Goal: Information Seeking & Learning: Find specific fact

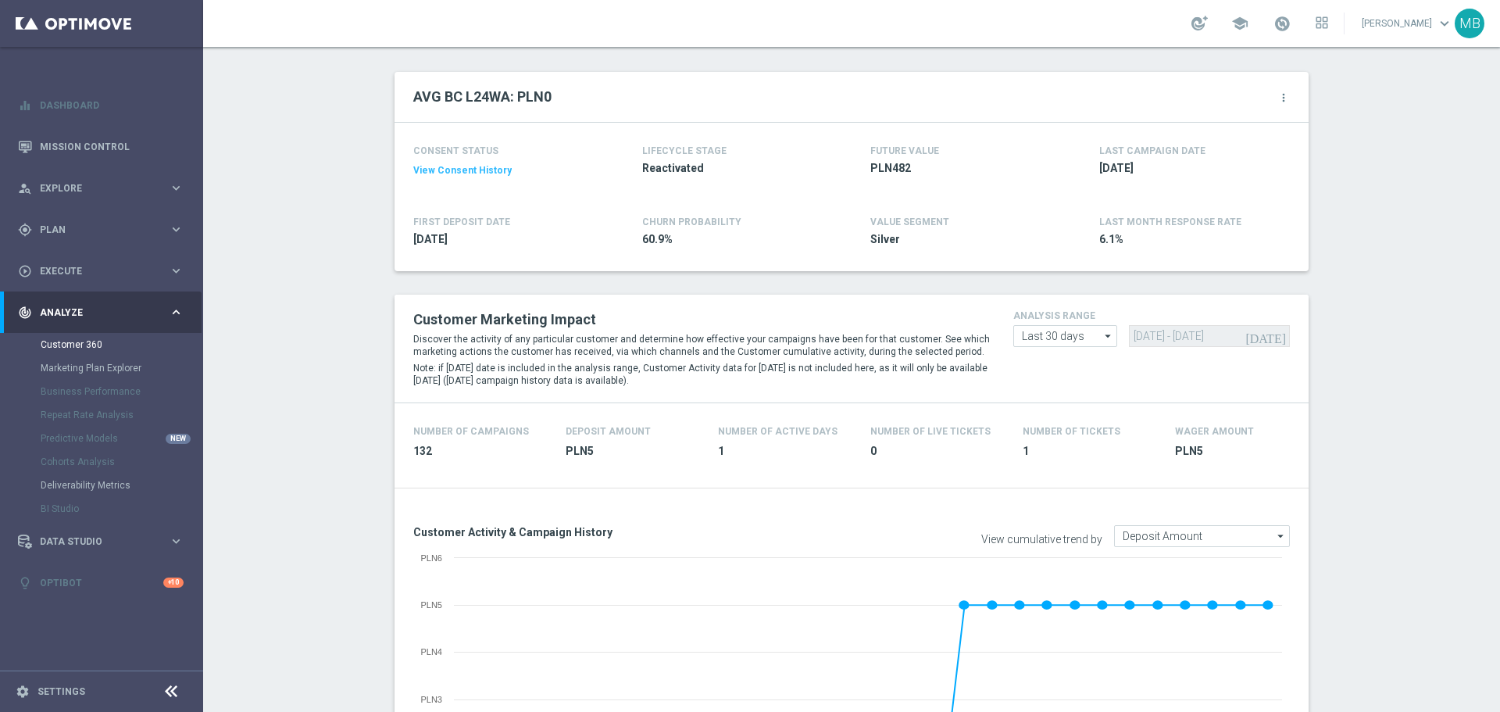
scroll to position [72, 0]
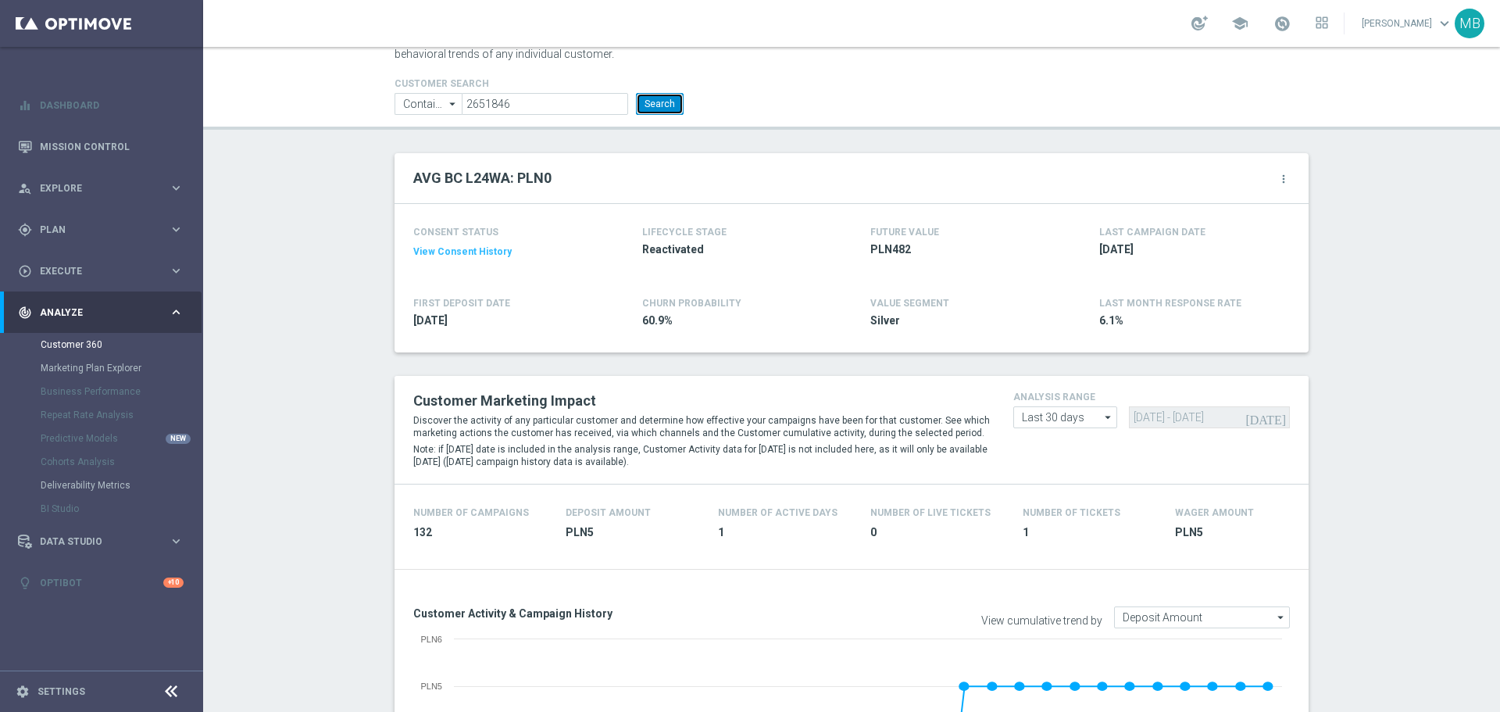
click at [646, 106] on button "Search" at bounding box center [660, 104] width 48 height 22
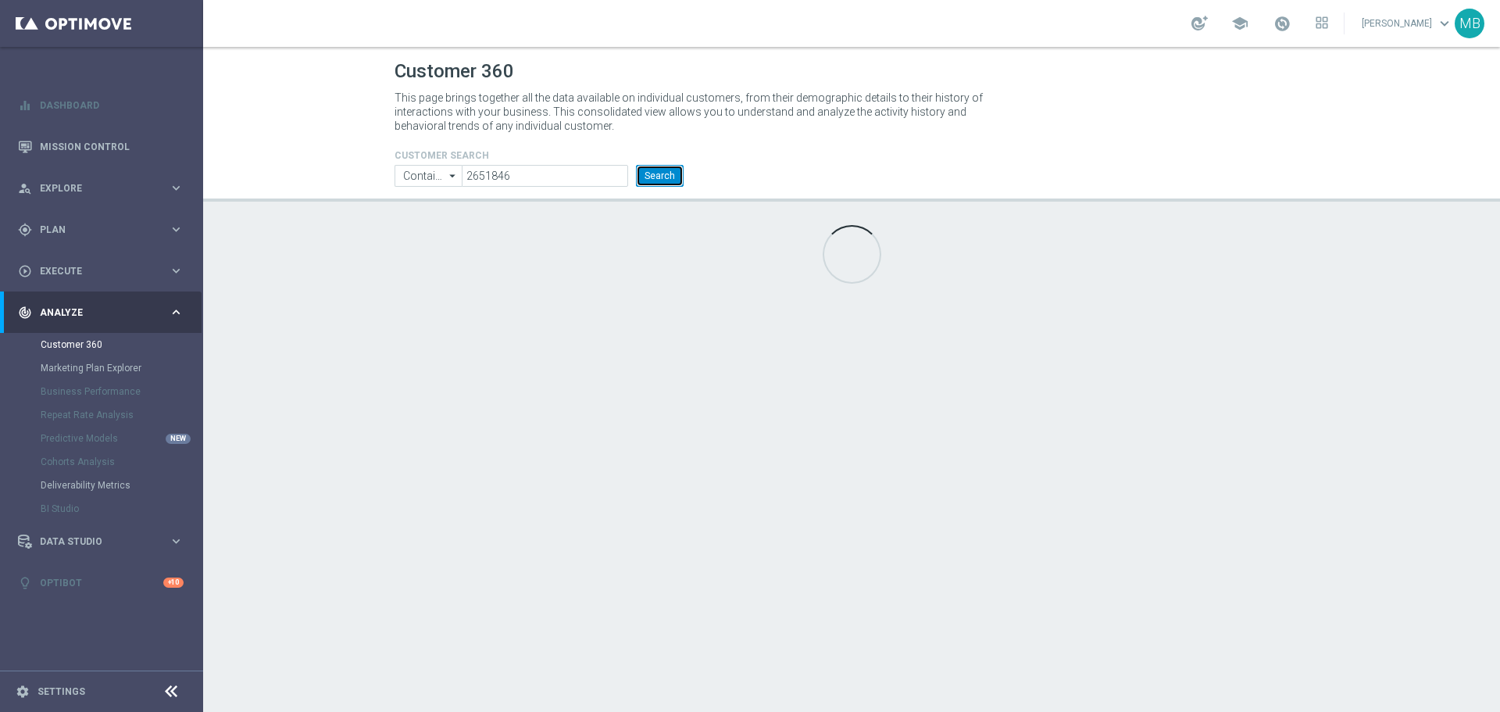
scroll to position [0, 0]
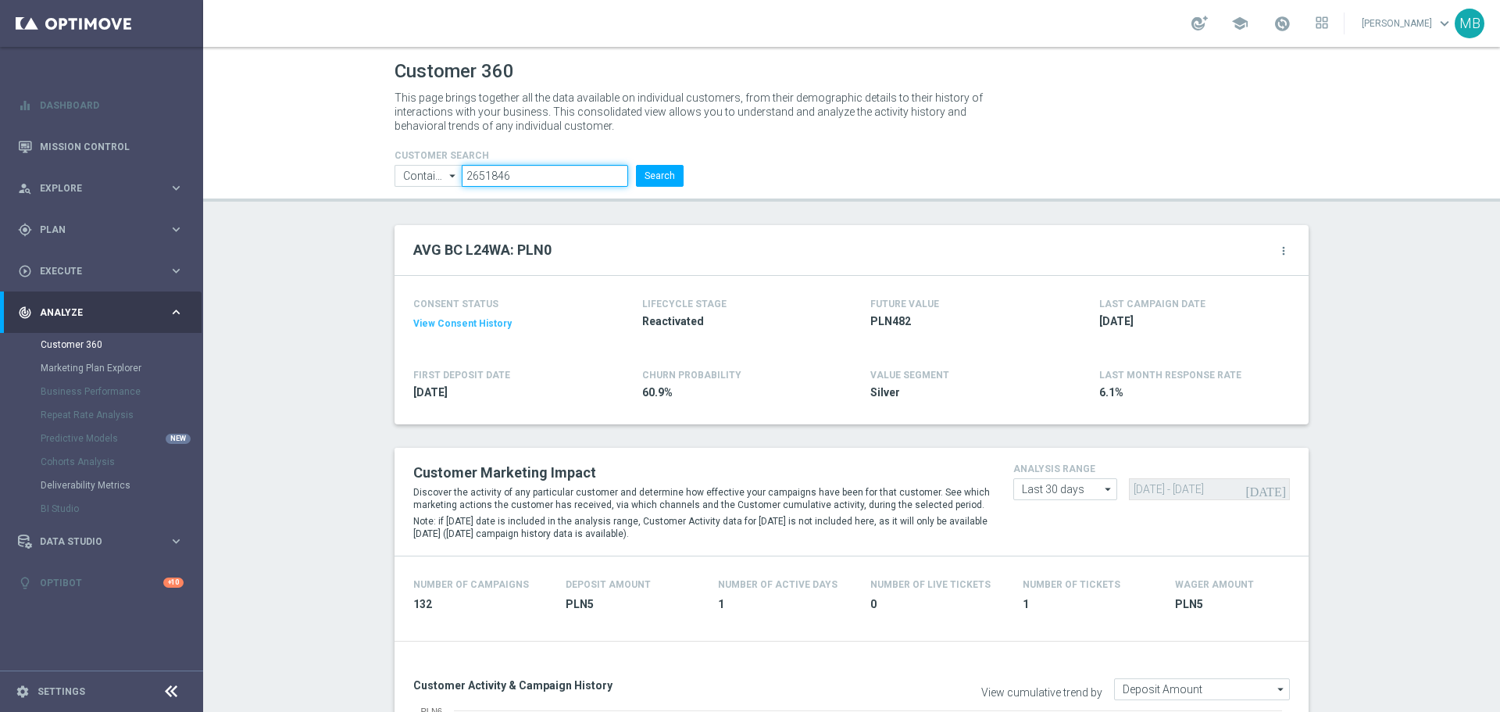
click at [552, 173] on input "2651846" at bounding box center [545, 176] width 166 height 22
paste input "881318"
type input "2881318"
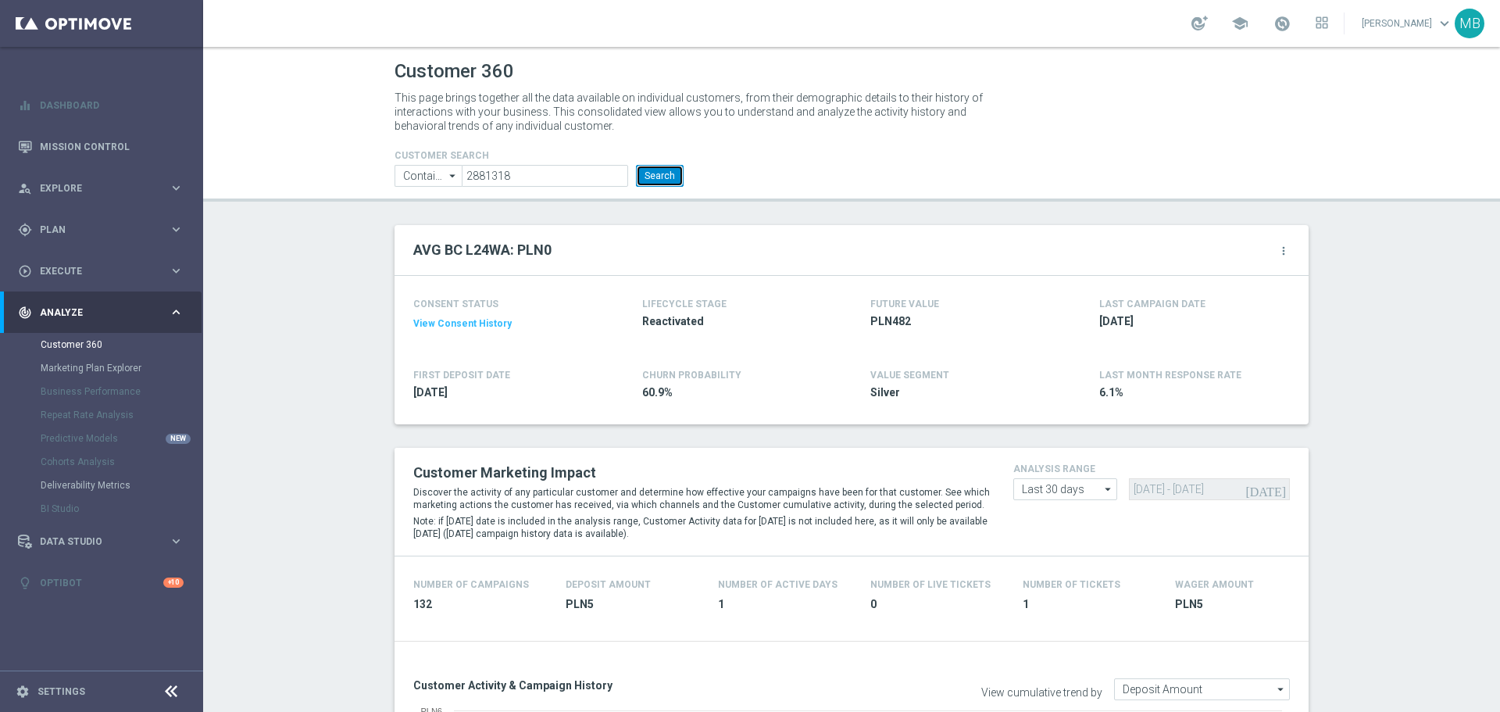
click at [662, 173] on button "Search" at bounding box center [660, 176] width 48 height 22
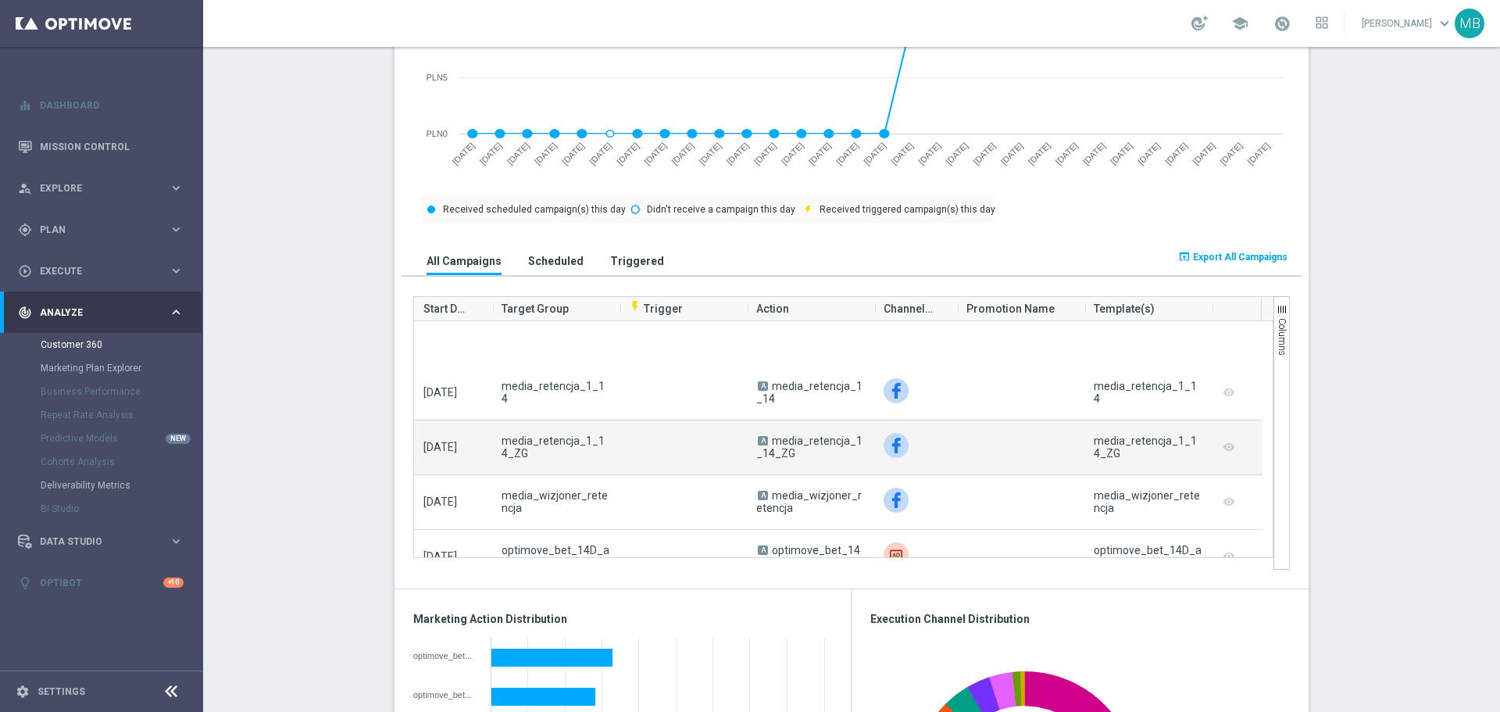
scroll to position [938, 0]
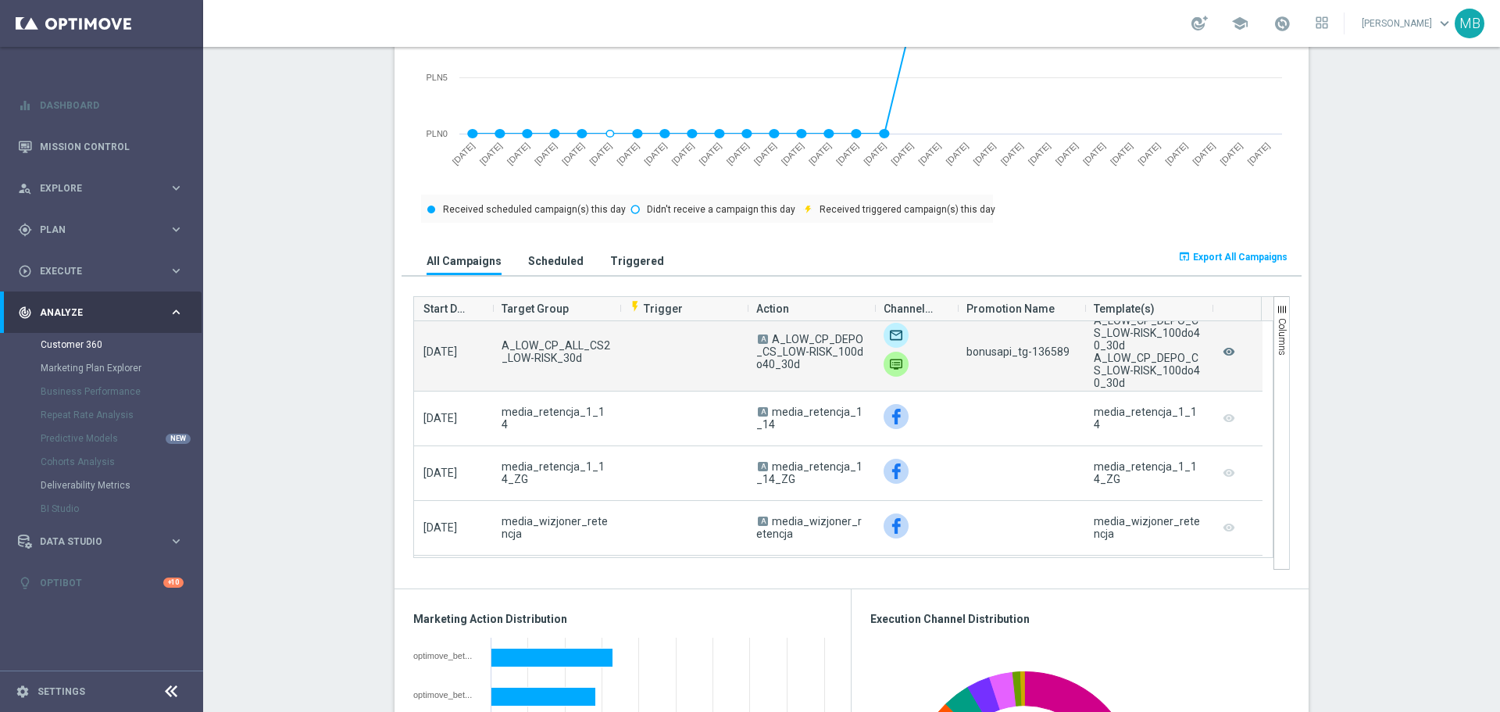
click at [1046, 358] on span "bonusapi_tg-136589" at bounding box center [1018, 351] width 103 height 13
copy span "136589"
